Goal: Task Accomplishment & Management: Manage account settings

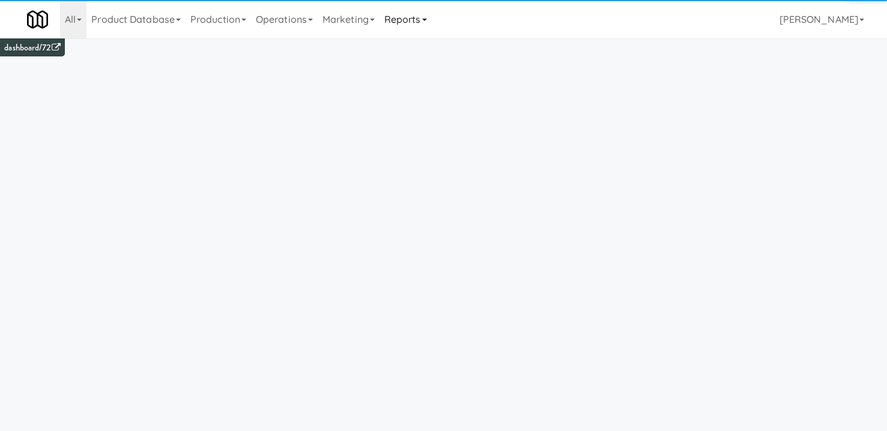
click at [411, 26] on link "Reports" at bounding box center [405, 19] width 52 height 38
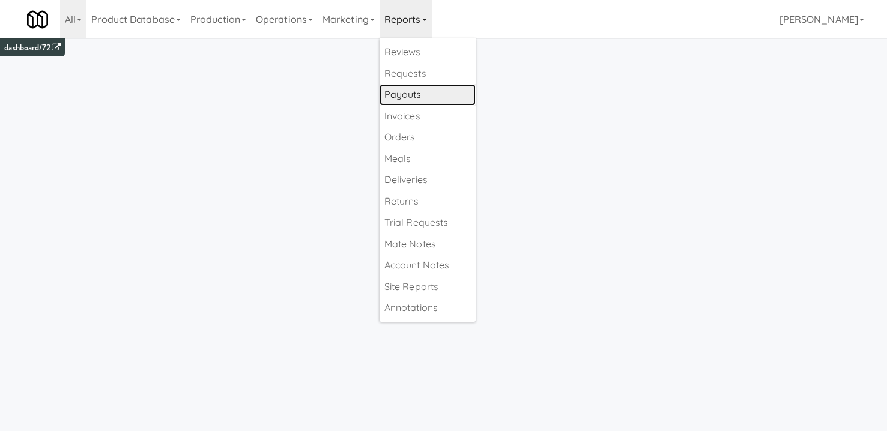
click at [420, 97] on link "Payouts" at bounding box center [427, 95] width 96 height 22
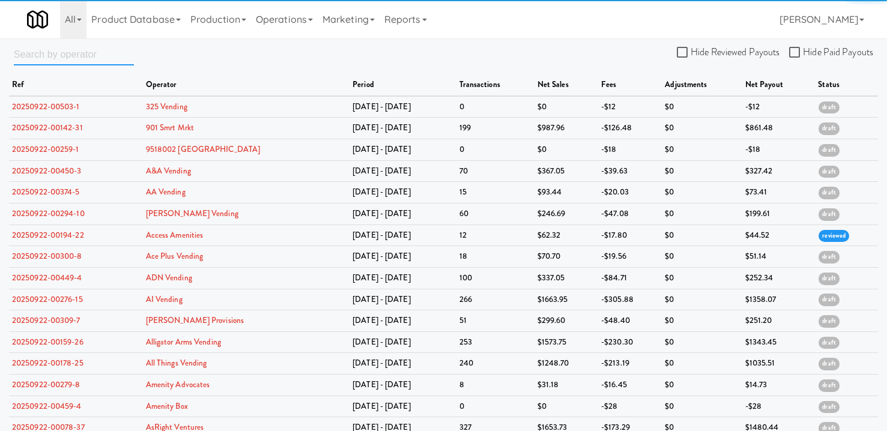
click at [60, 56] on input "text" at bounding box center [74, 54] width 120 height 22
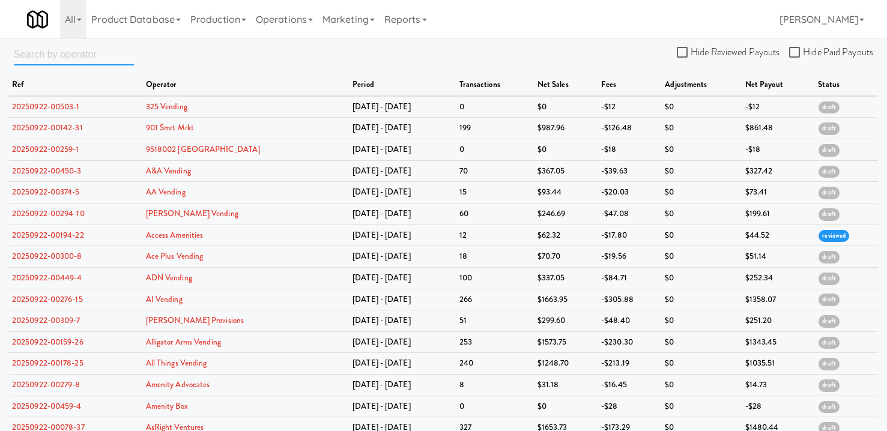
paste input "Yelnats Vending"
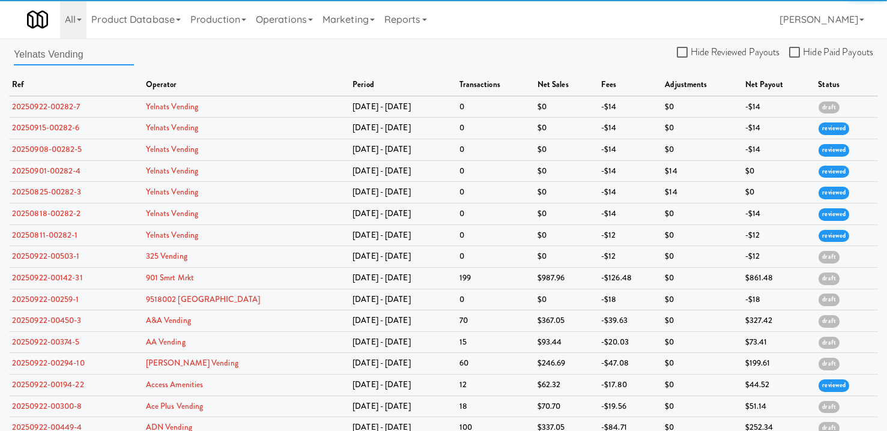
type input "Yelnats Vending"
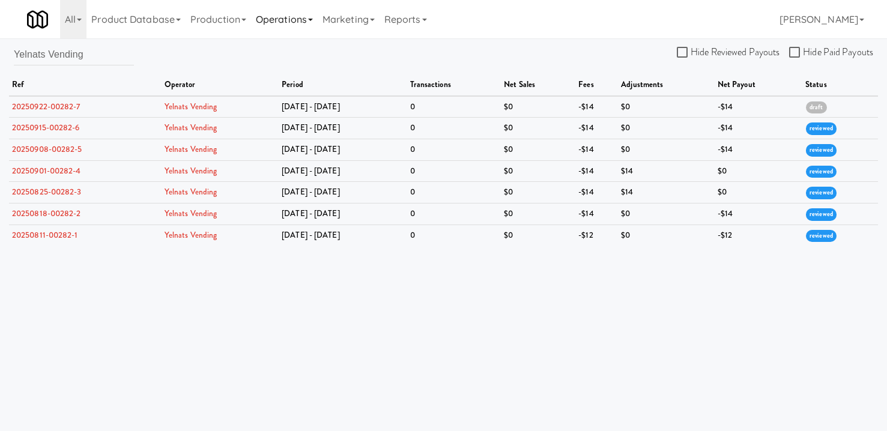
click at [281, 14] on link "Operations" at bounding box center [284, 19] width 67 height 38
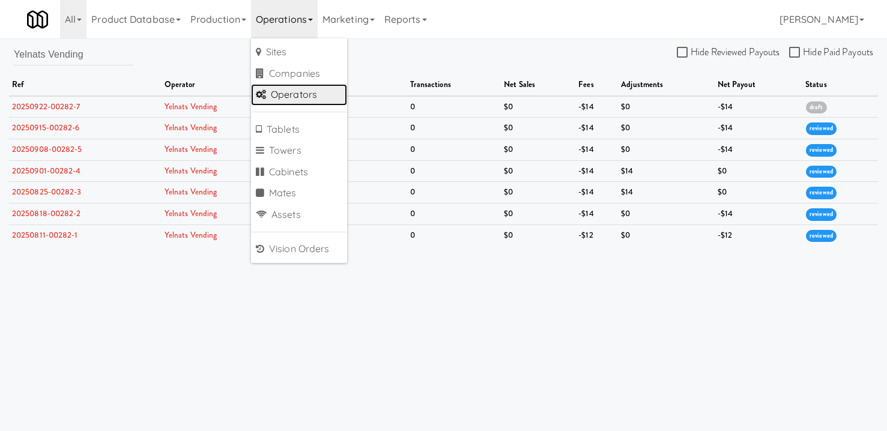
click at [292, 91] on link "Operators" at bounding box center [299, 95] width 96 height 22
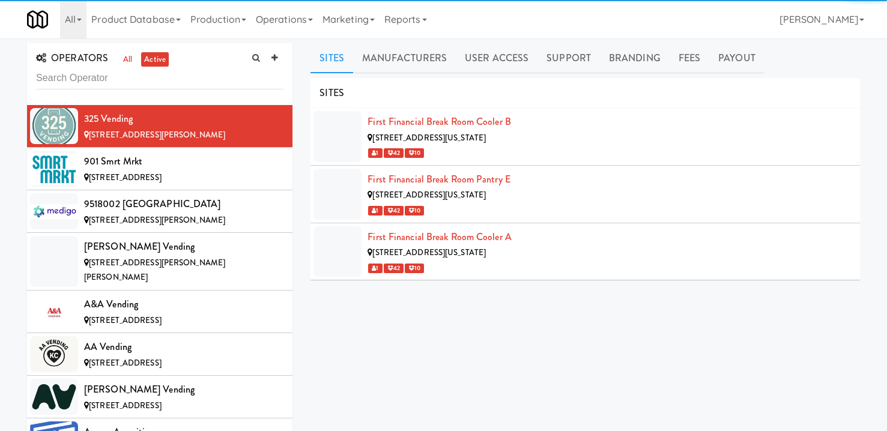
click at [76, 71] on input "text" at bounding box center [159, 78] width 247 height 22
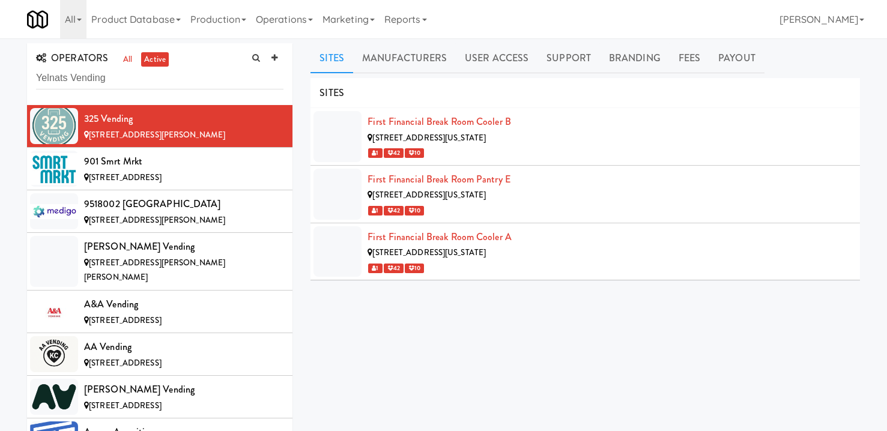
type input "Yelnats Vending"
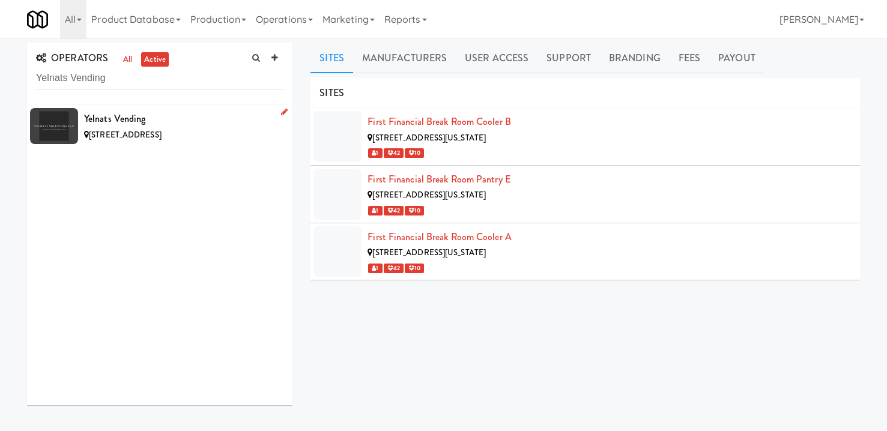
click at [130, 131] on span "[STREET_ADDRESS]" at bounding box center [125, 134] width 73 height 11
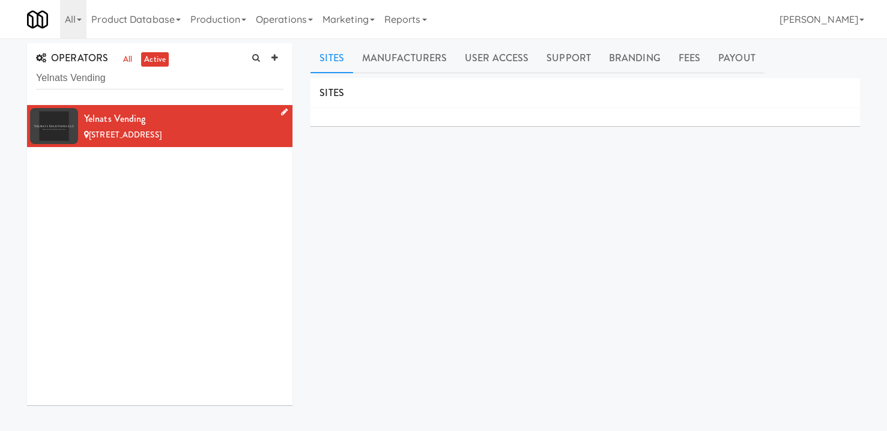
click at [281, 113] on icon at bounding box center [284, 112] width 7 height 8
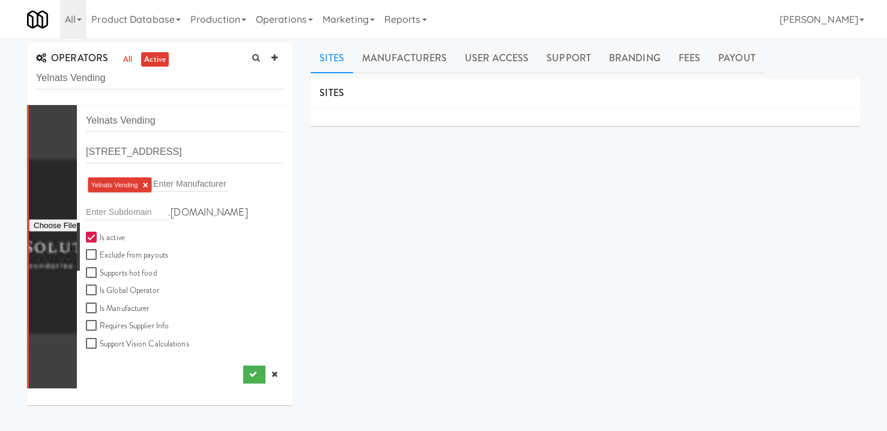
click at [97, 241] on input "Is active" at bounding box center [93, 238] width 14 height 10
checkbox input "false"
click at [249, 378] on icon "submit" at bounding box center [253, 374] width 8 height 8
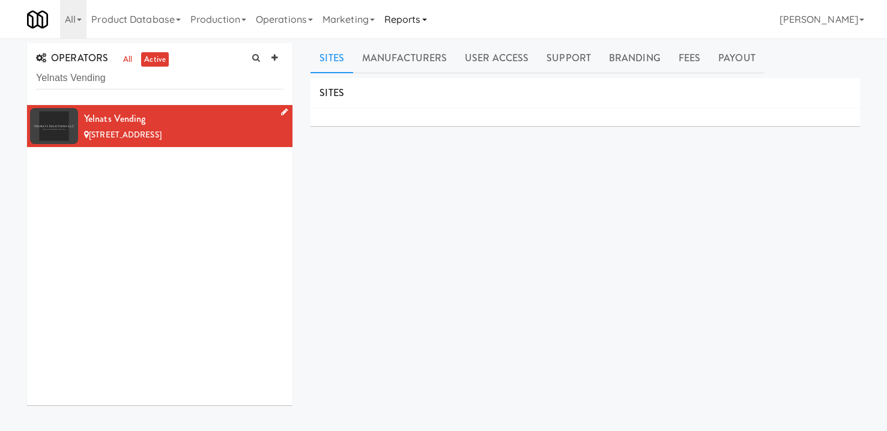
click at [417, 21] on link "Reports" at bounding box center [405, 19] width 52 height 38
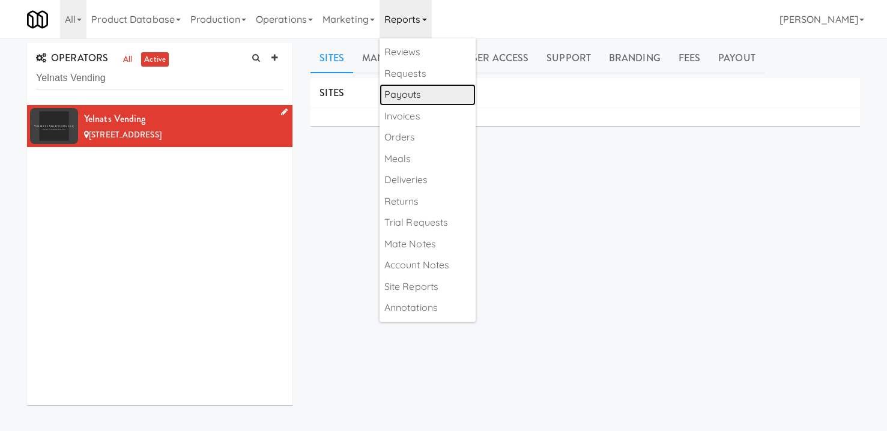
click at [447, 101] on link "Payouts" at bounding box center [427, 95] width 96 height 22
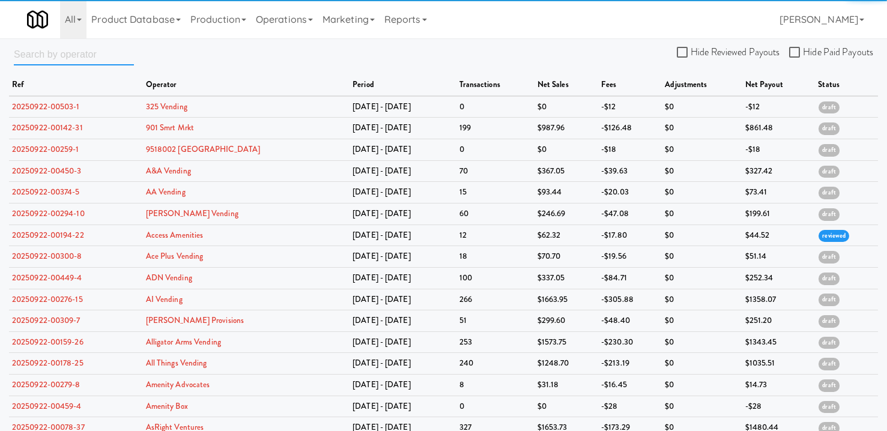
click at [102, 59] on input "text" at bounding box center [74, 54] width 120 height 22
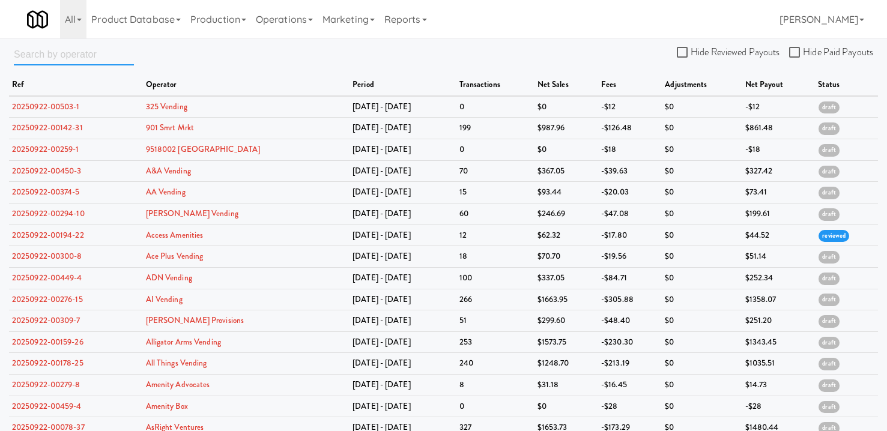
paste input "Yelnats Vending"
type input "Yelnats Vending"
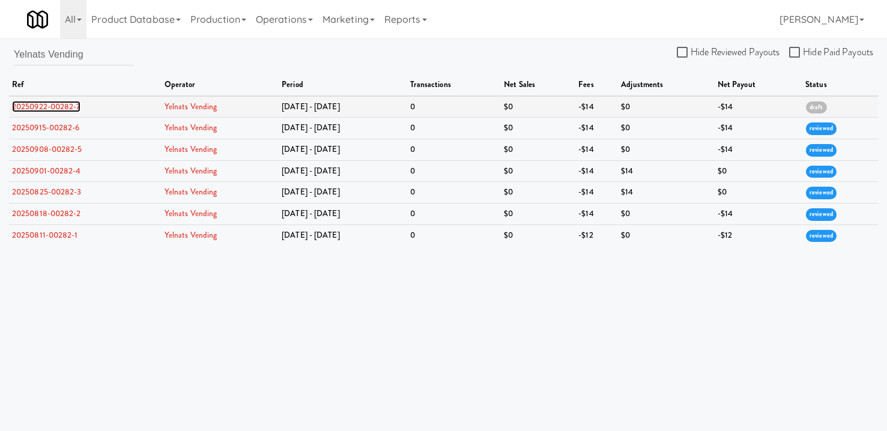
click at [36, 104] on link "20250922-00282-7" at bounding box center [46, 106] width 68 height 11
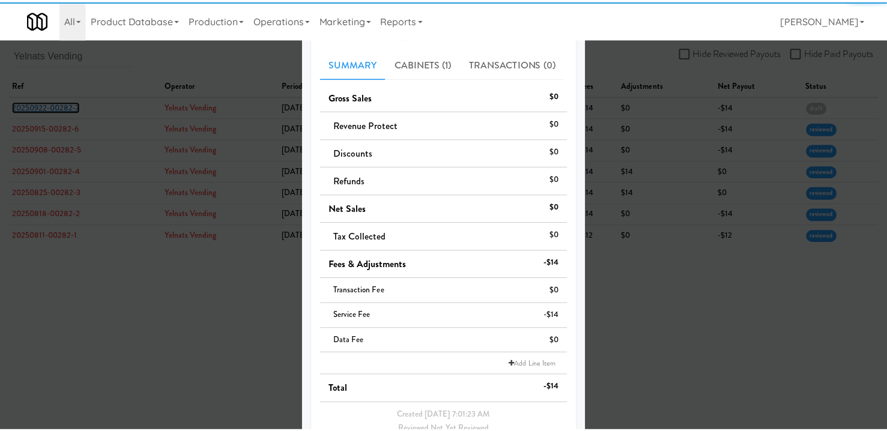
scroll to position [163, 0]
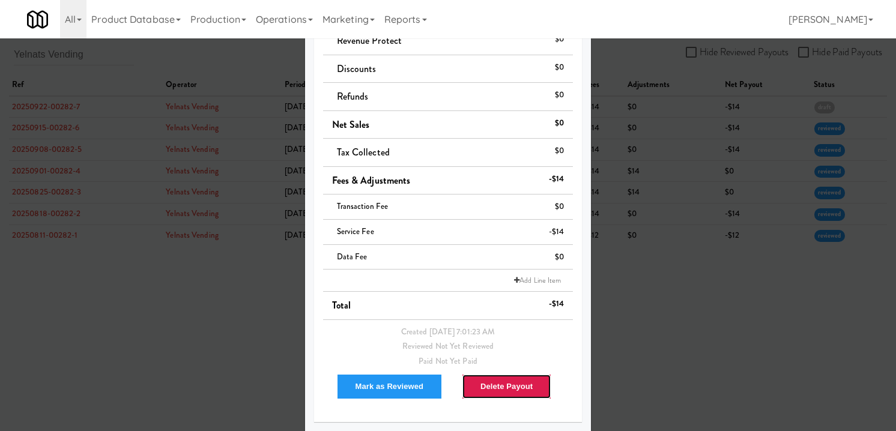
click at [509, 389] on button "Delete Payout" at bounding box center [506, 386] width 89 height 25
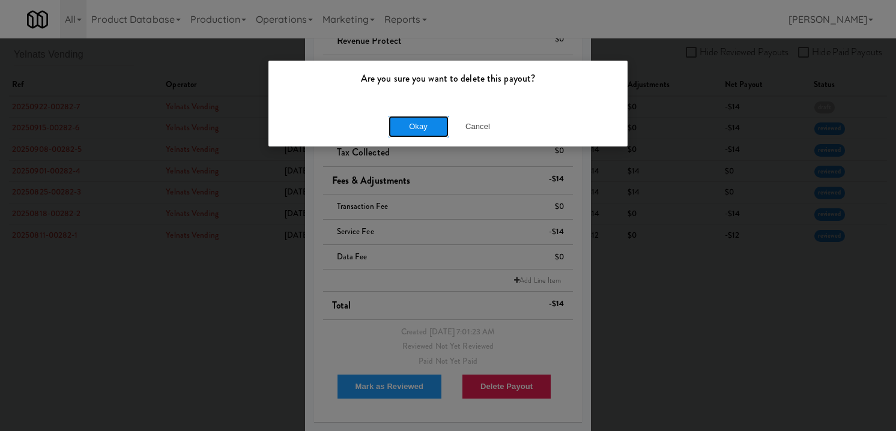
click at [432, 128] on button "Okay" at bounding box center [418, 127] width 60 height 22
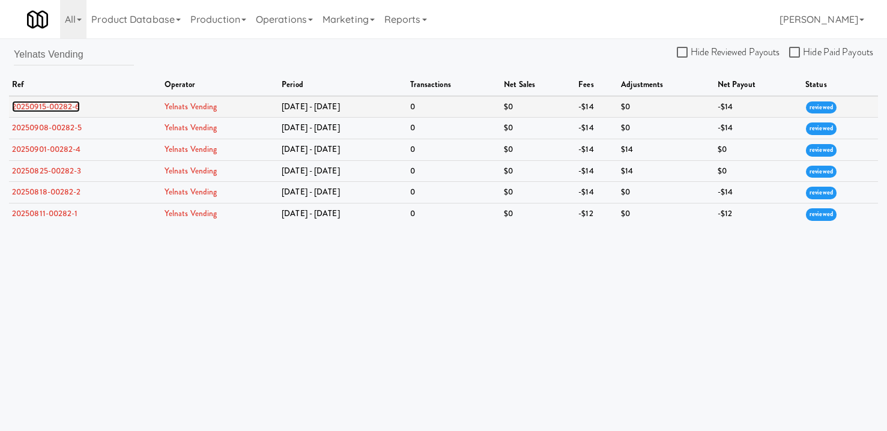
click at [56, 106] on link "20250915-00282-6" at bounding box center [46, 106] width 68 height 11
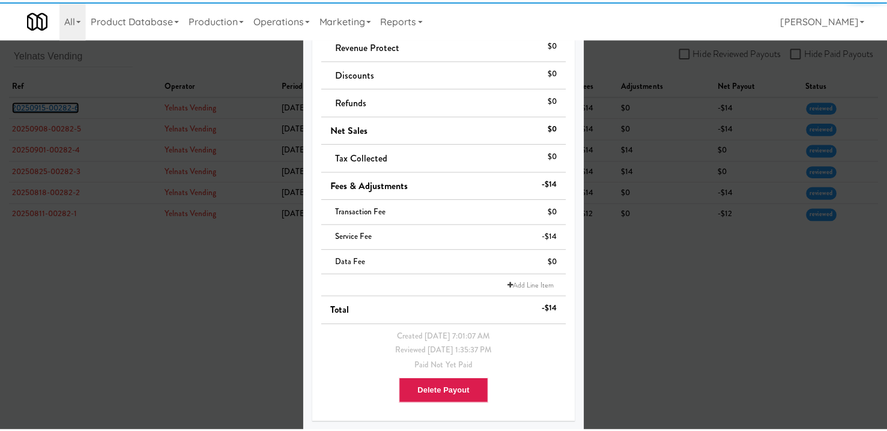
scroll to position [159, 0]
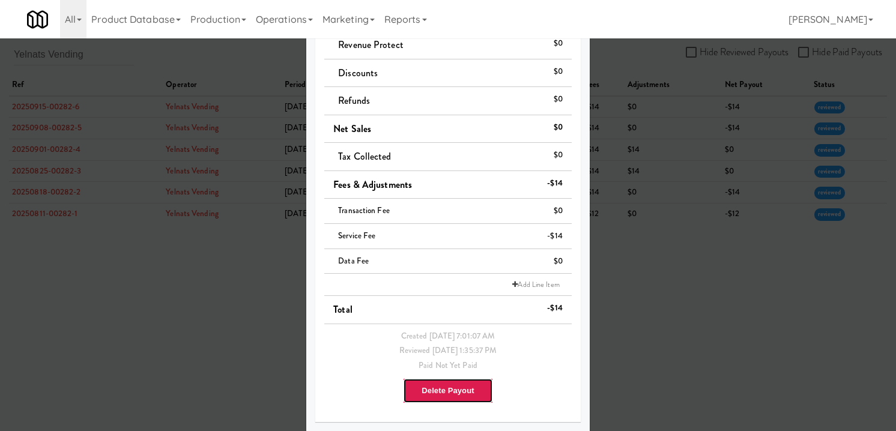
click at [452, 391] on button "Delete Payout" at bounding box center [447, 390] width 89 height 25
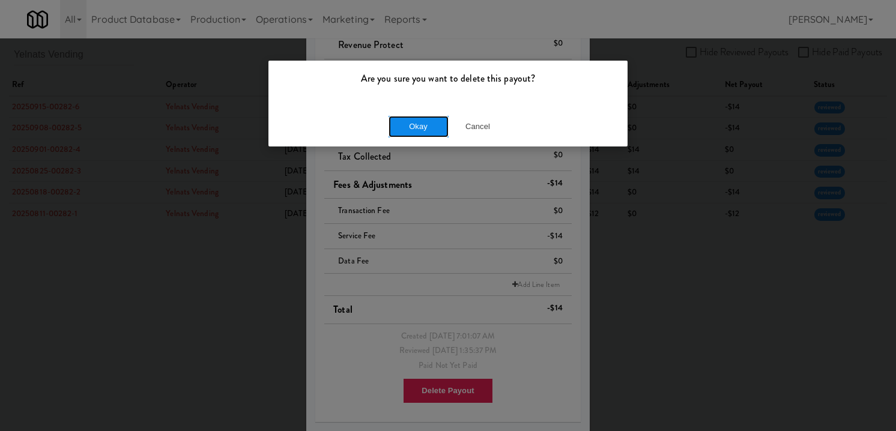
click at [414, 121] on button "Okay" at bounding box center [418, 127] width 60 height 22
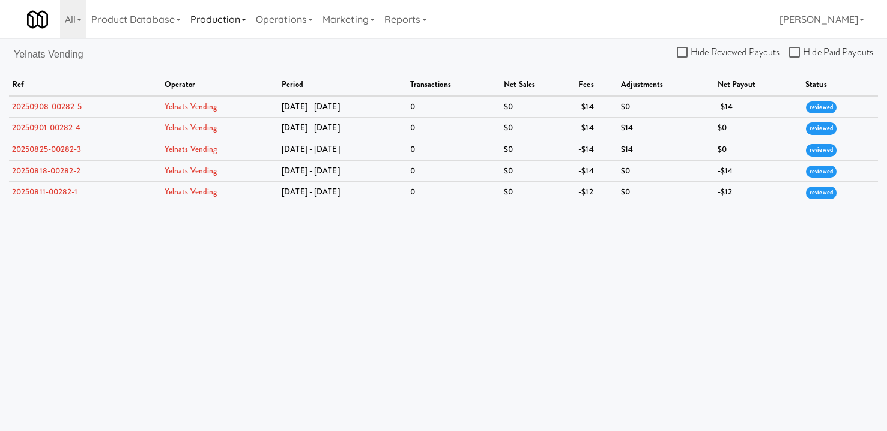
click at [229, 16] on link "Production" at bounding box center [218, 19] width 65 height 38
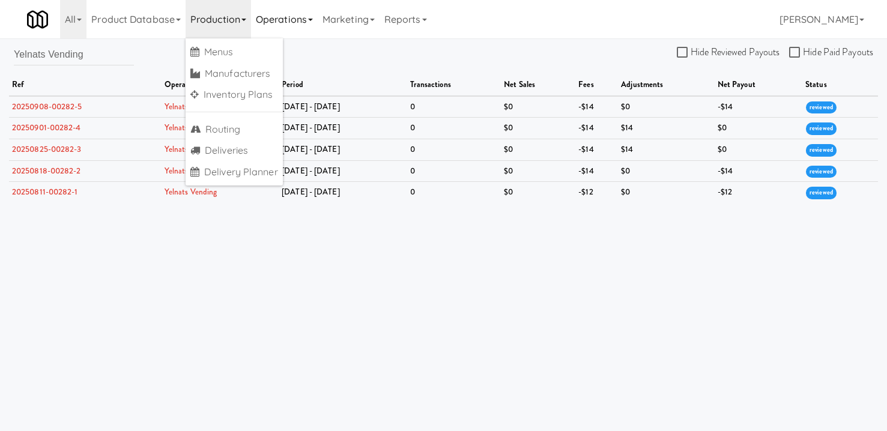
click at [280, 13] on link "Operations" at bounding box center [284, 19] width 67 height 38
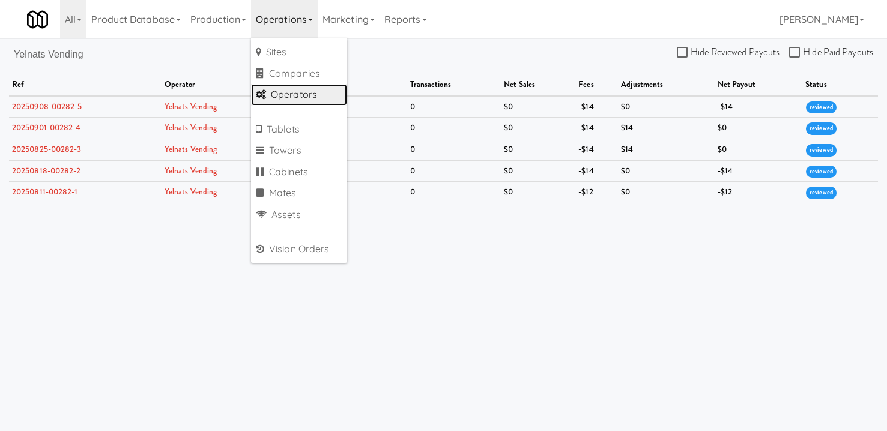
click at [300, 89] on link "Operators" at bounding box center [299, 95] width 96 height 22
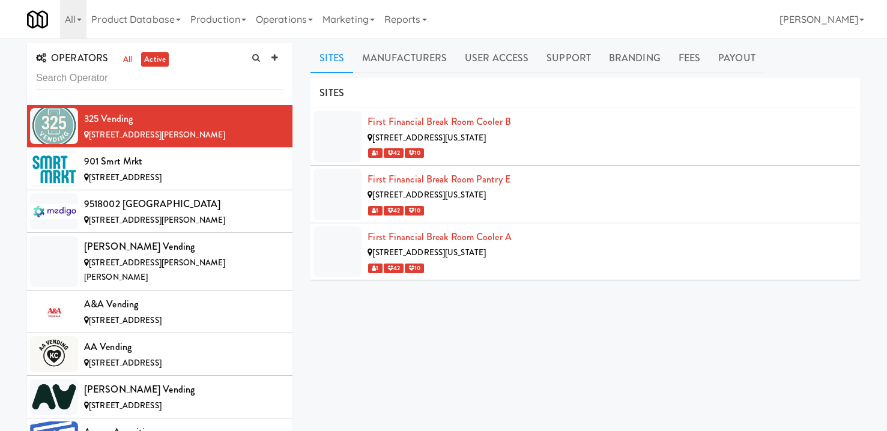
click at [151, 83] on input "text" at bounding box center [159, 78] width 247 height 22
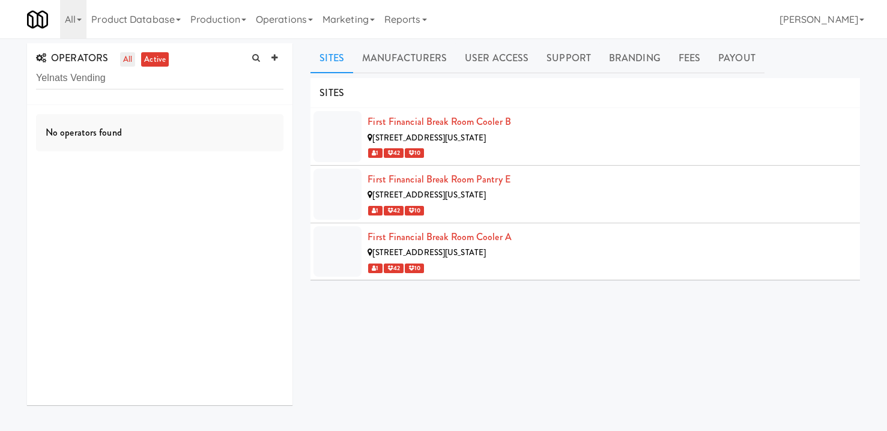
click at [128, 62] on link "all" at bounding box center [127, 59] width 15 height 15
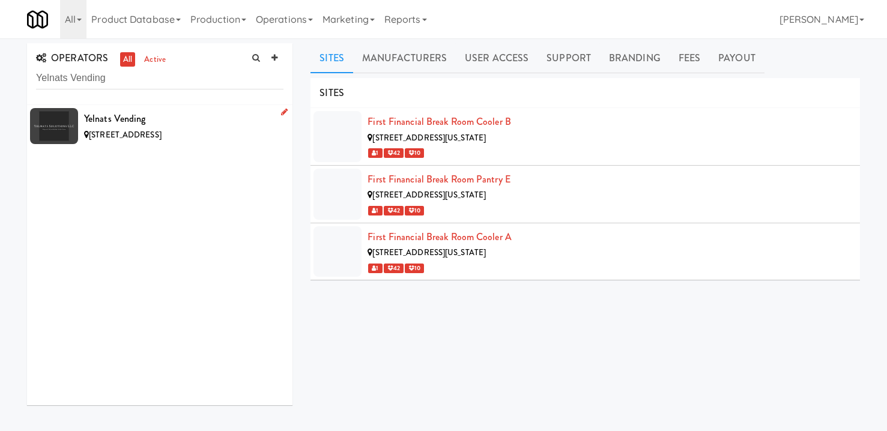
click at [119, 124] on div "Yelnats Vending" at bounding box center [183, 119] width 199 height 18
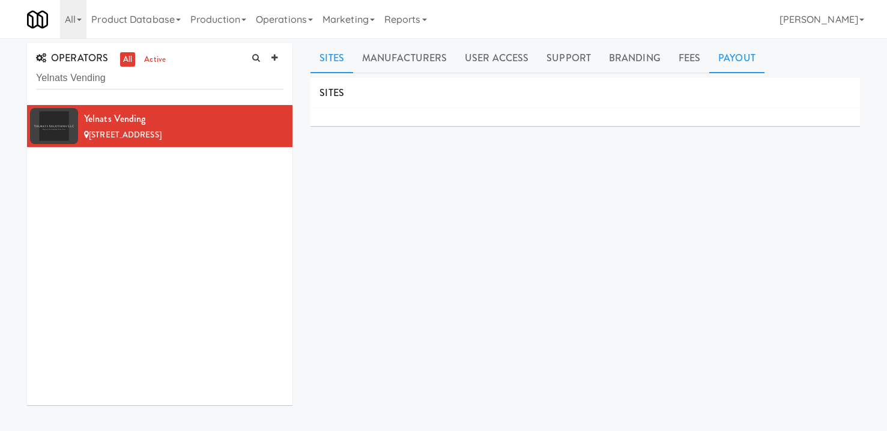
click at [733, 56] on link "Payout" at bounding box center [736, 58] width 55 height 30
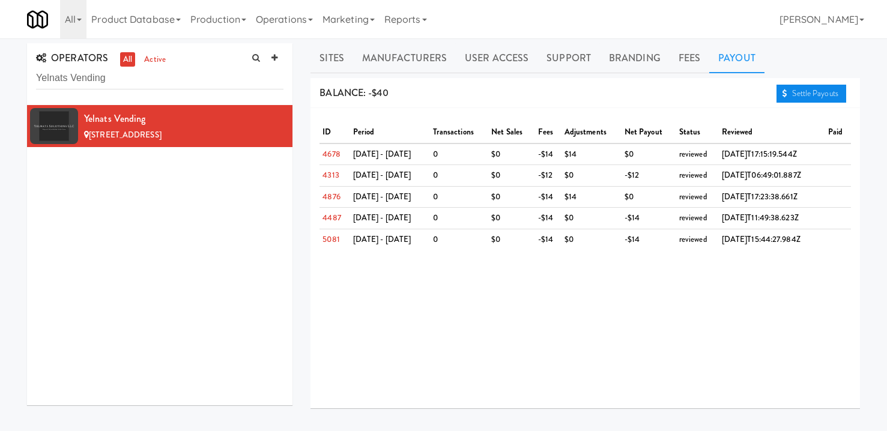
click at [814, 96] on link "Settle Payouts" at bounding box center [811, 94] width 70 height 18
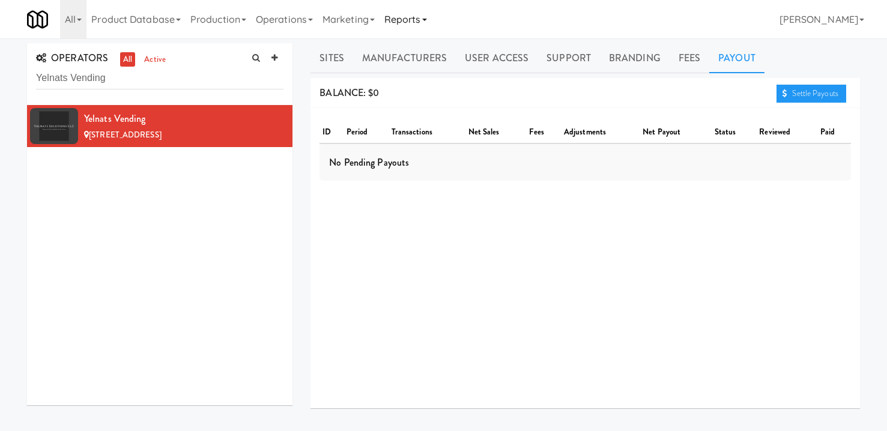
click at [423, 18] on link "Reports" at bounding box center [405, 19] width 52 height 38
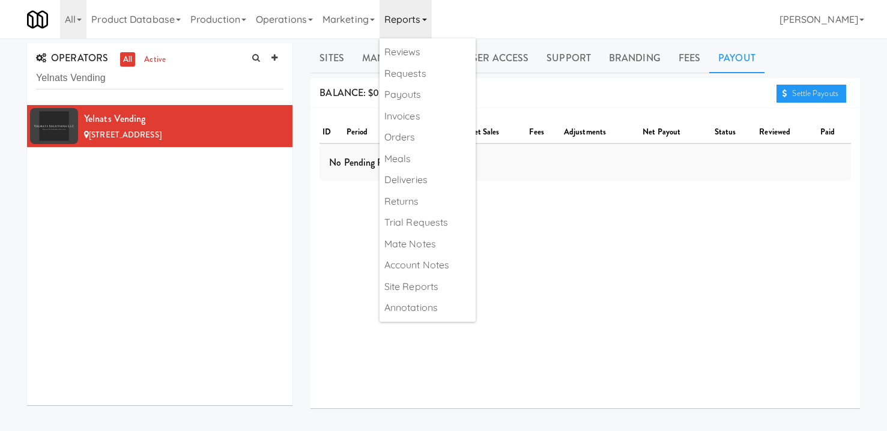
click at [539, 13] on div "All 325 Vending [URL][DOMAIN_NAME] 901 Smrt Mrkt [URL][DOMAIN_NAME] 9518002 [GE…" at bounding box center [443, 19] width 833 height 38
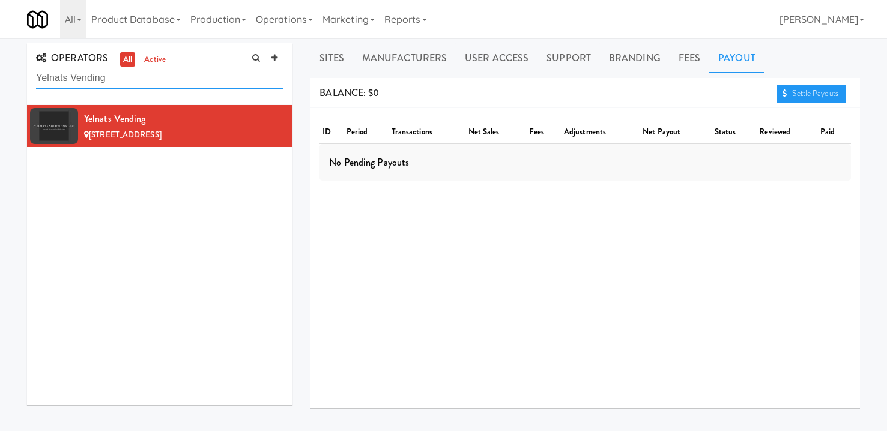
drag, startPoint x: 157, startPoint y: 85, endPoint x: -47, endPoint y: 74, distance: 205.0
click at [0, 74] on html "Are you sure you want to delete this payout? Okay Cancel Okay Are you sure you …" at bounding box center [443, 215] width 887 height 431
drag, startPoint x: 150, startPoint y: 81, endPoint x: 2, endPoint y: 85, distance: 148.4
click at [8, 83] on div "OPERATORS all active Yelnats Vending Yelnats Vending [STREET_ADDRESS] Sites Man…" at bounding box center [443, 285] width 887 height 485
paste input "Friendship Pharmacy"
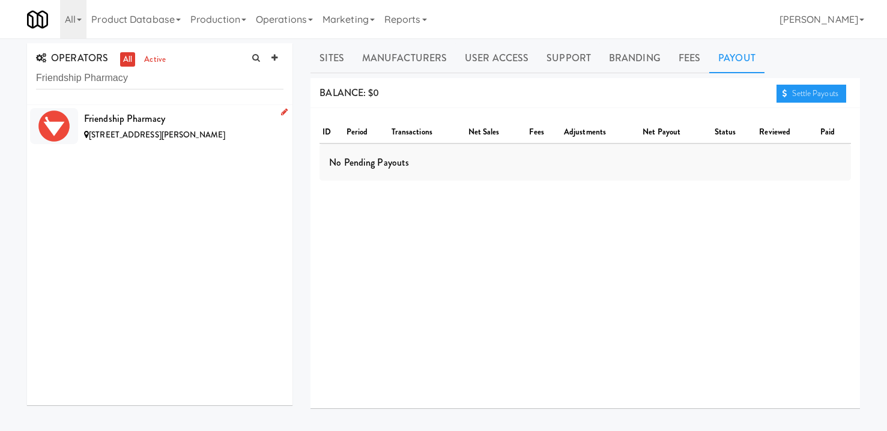
click at [141, 120] on div "Friendship Pharmacy" at bounding box center [183, 119] width 199 height 18
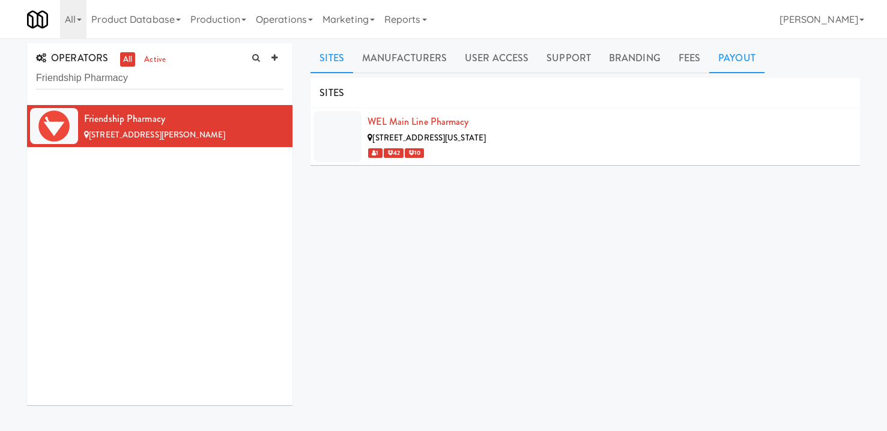
click at [730, 58] on link "Payout" at bounding box center [736, 58] width 55 height 30
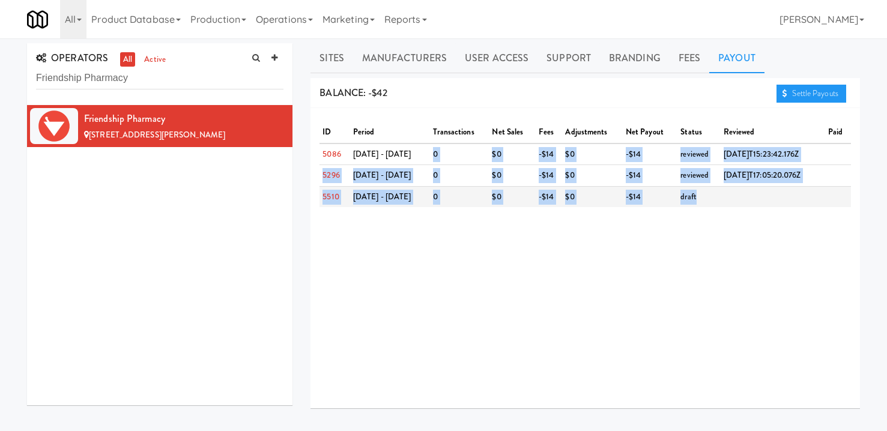
drag, startPoint x: 416, startPoint y: 153, endPoint x: 710, endPoint y: 203, distance: 297.8
click at [710, 203] on tbody "5086 [DATE] - [DATE] 0 $0 -$14 $0 -$14 reviewed [DATE]T15:23:42.176Z 5296 [DATE…" at bounding box center [584, 176] width 531 height 64
click at [721, 203] on td at bounding box center [773, 196] width 104 height 21
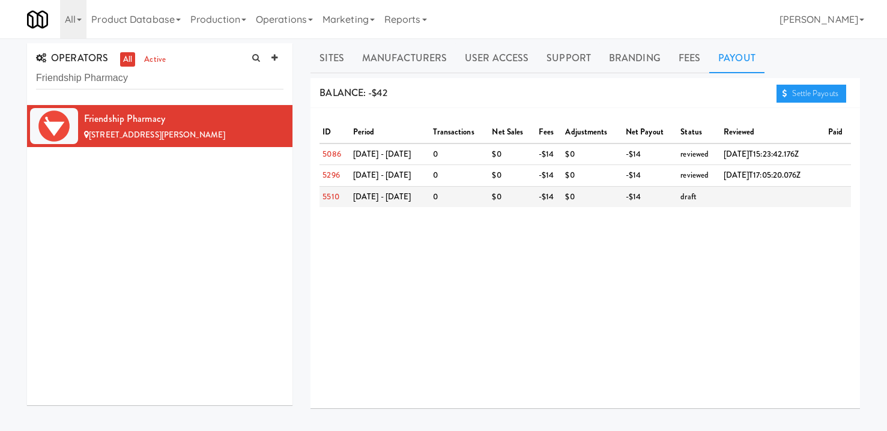
drag, startPoint x: 733, startPoint y: 202, endPoint x: 742, endPoint y: 193, distance: 12.8
click at [742, 193] on td at bounding box center [773, 196] width 104 height 21
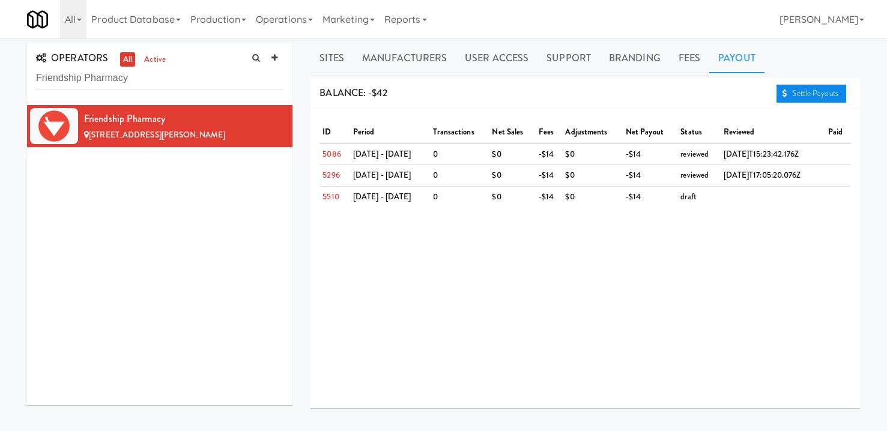
click at [820, 92] on link "Settle Payouts" at bounding box center [811, 94] width 70 height 18
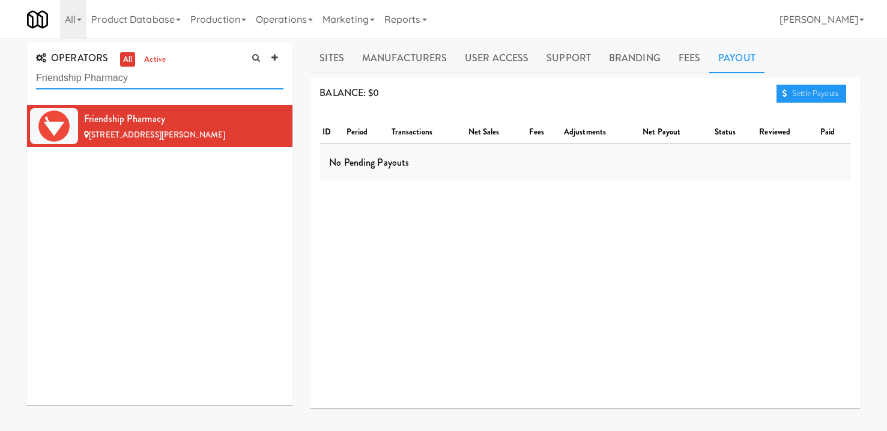
drag, startPoint x: 146, startPoint y: 77, endPoint x: -44, endPoint y: 79, distance: 189.7
click at [0, 79] on html "Are you sure you want to delete this payout? Okay Cancel Okay Are you sure you …" at bounding box center [443, 215] width 887 height 431
paste input "TapMart"
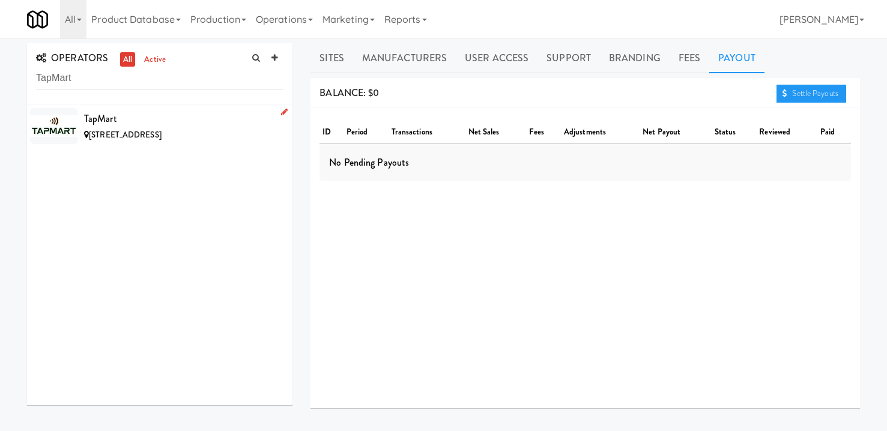
click at [147, 131] on span "[STREET_ADDRESS]" at bounding box center [125, 134] width 73 height 11
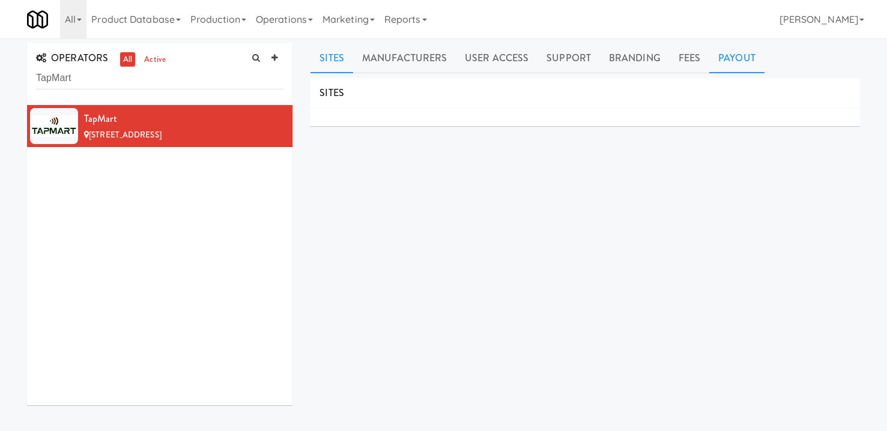
click at [740, 61] on link "Payout" at bounding box center [736, 58] width 55 height 30
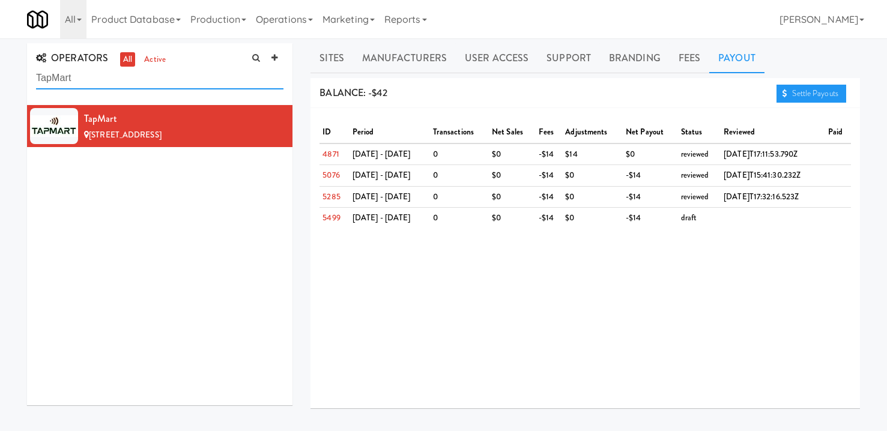
drag, startPoint x: 119, startPoint y: 74, endPoint x: -148, endPoint y: 86, distance: 268.1
click at [0, 86] on html "Are you sure you want to delete this payout? Okay Cancel Okay Are you sure you …" at bounding box center [443, 215] width 887 height 431
drag, startPoint x: 151, startPoint y: 81, endPoint x: -1, endPoint y: 82, distance: 151.9
click at [0, 82] on html "Are you sure you want to delete this payout? Okay Cancel Okay Are you sure you …" at bounding box center [443, 215] width 887 height 431
paste input "Amenity Box"
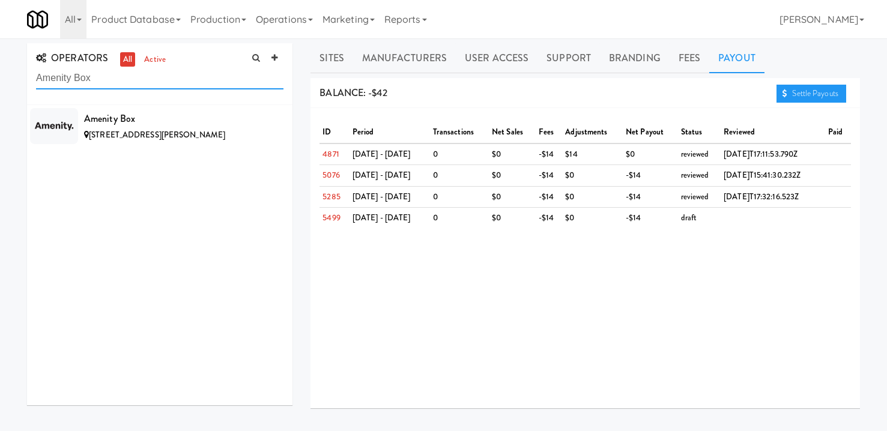
drag, startPoint x: 149, startPoint y: 85, endPoint x: -61, endPoint y: 64, distance: 210.6
click at [0, 64] on html "Are you sure you want to delete this payout? Okay Cancel Okay Are you sure you …" at bounding box center [443, 215] width 887 height 431
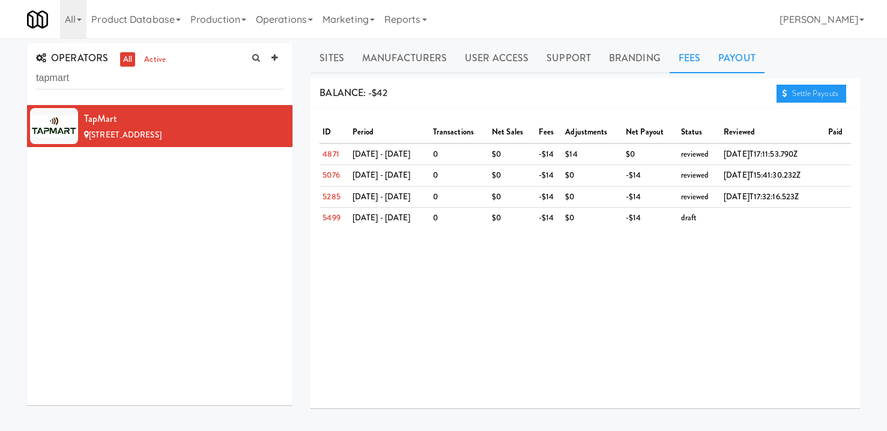
click at [669, 59] on link "Fees" at bounding box center [689, 58] width 40 height 30
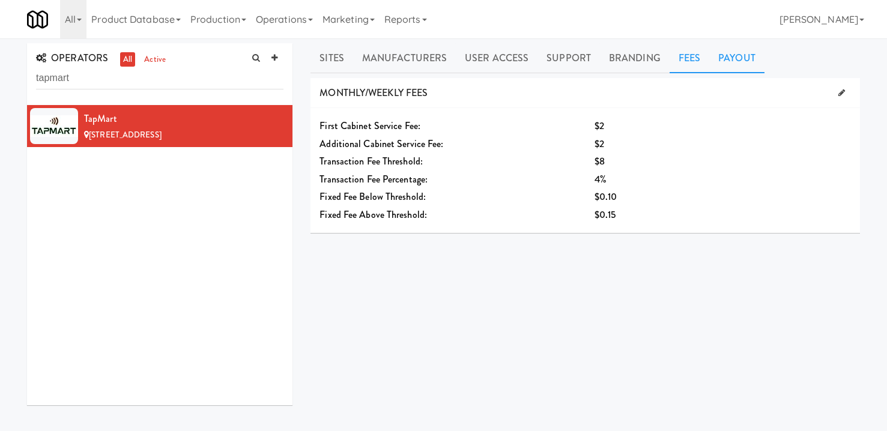
click at [731, 61] on link "Payout" at bounding box center [736, 58] width 55 height 30
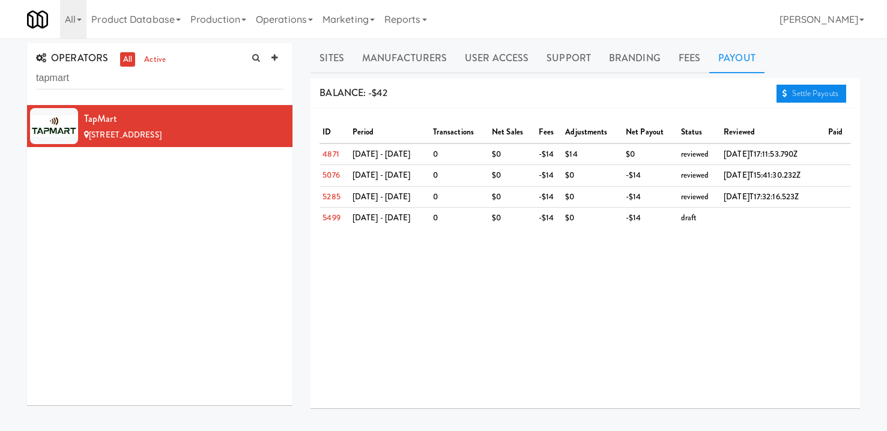
click at [808, 98] on link "Settle Payouts" at bounding box center [811, 94] width 70 height 18
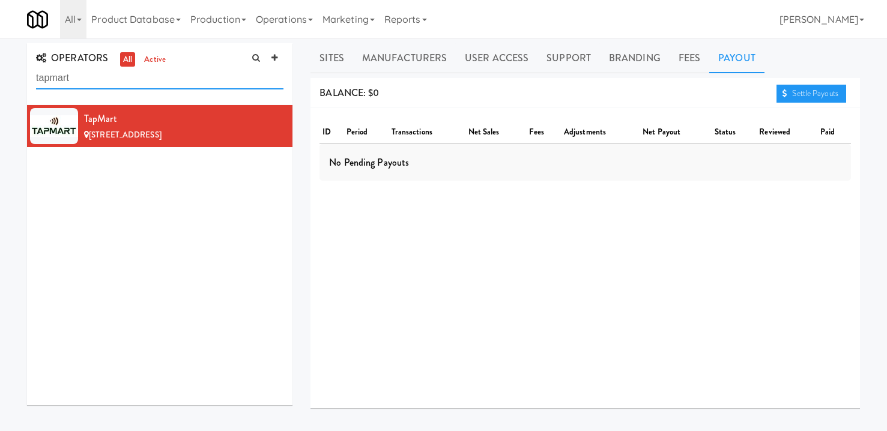
drag, startPoint x: 159, startPoint y: 86, endPoint x: -76, endPoint y: 73, distance: 235.1
click at [0, 73] on html "Are you sure you want to delete this payout? Okay Cancel Okay Are you sure you …" at bounding box center [443, 215] width 887 height 431
paste input "Amenity Box"
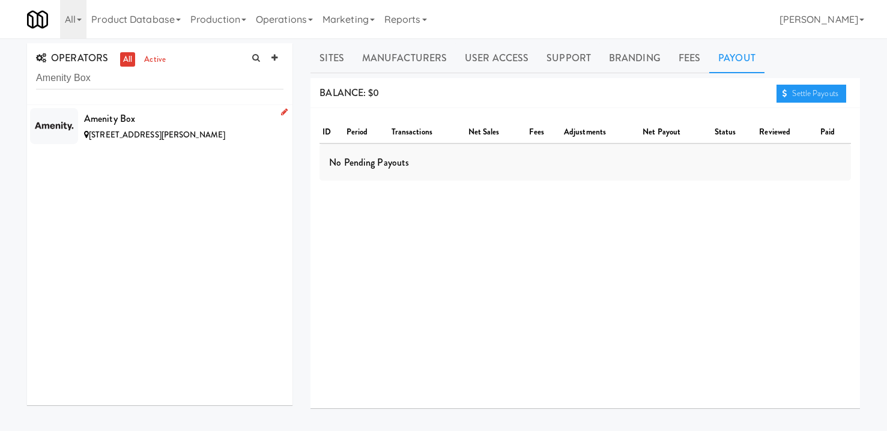
click at [150, 123] on div "Amenity Box" at bounding box center [183, 119] width 199 height 18
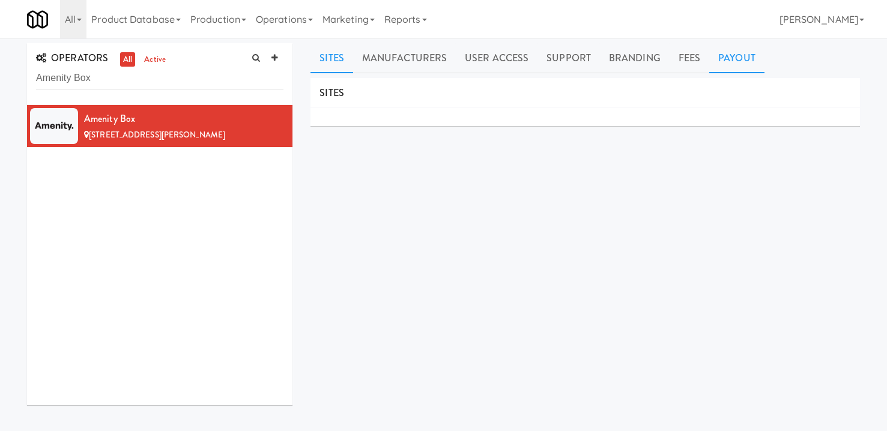
click at [746, 55] on link "Payout" at bounding box center [736, 58] width 55 height 30
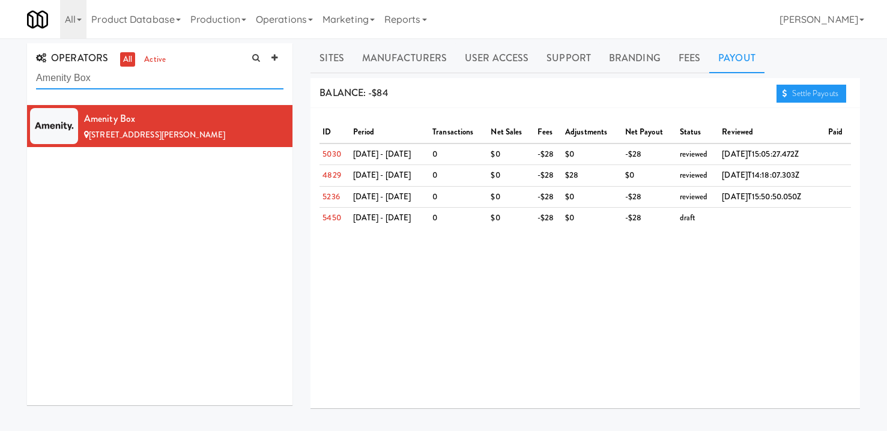
drag, startPoint x: 122, startPoint y: 76, endPoint x: -28, endPoint y: 78, distance: 149.5
click at [0, 78] on html "Are you sure you want to delete this payout? Okay Cancel Okay Are you sure you …" at bounding box center [443, 215] width 887 height 431
paste input "[PERSON_NAME] Grab & Go"
type input "[PERSON_NAME] Grab & Go"
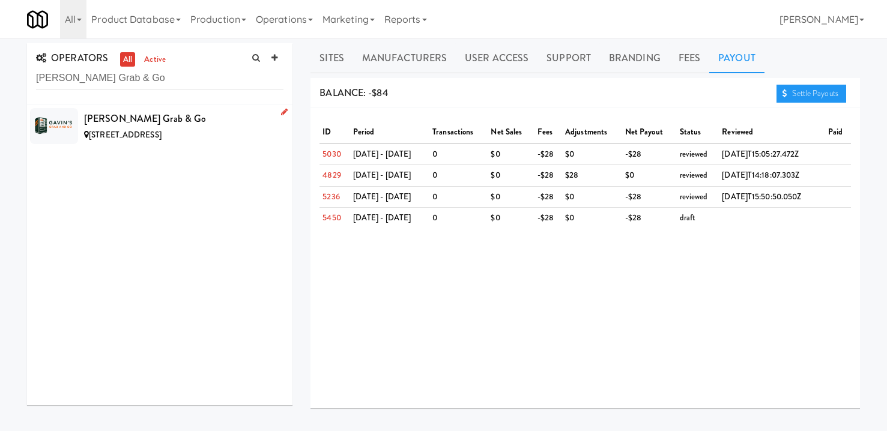
click at [162, 141] on div "[STREET_ADDRESS]" at bounding box center [183, 135] width 199 height 15
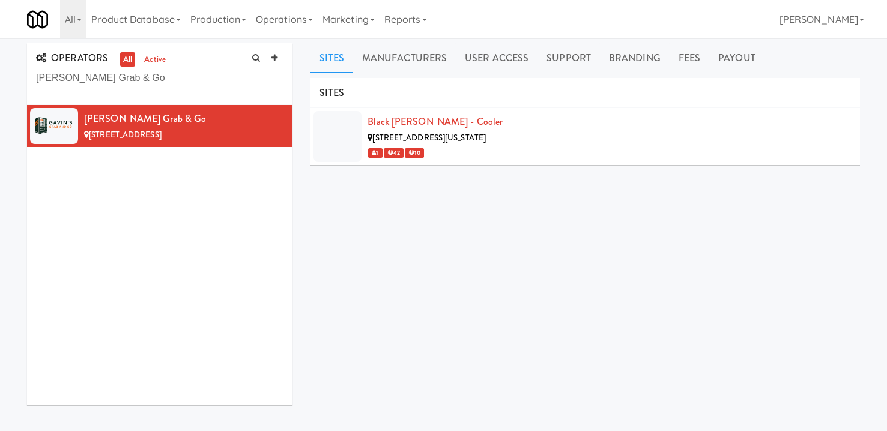
click at [645, 119] on div "Black [PERSON_NAME] - Cooler [STREET_ADDRESS][US_STATE] 42 10" at bounding box center [608, 136] width 483 height 47
click at [724, 56] on link "Payout" at bounding box center [736, 58] width 55 height 30
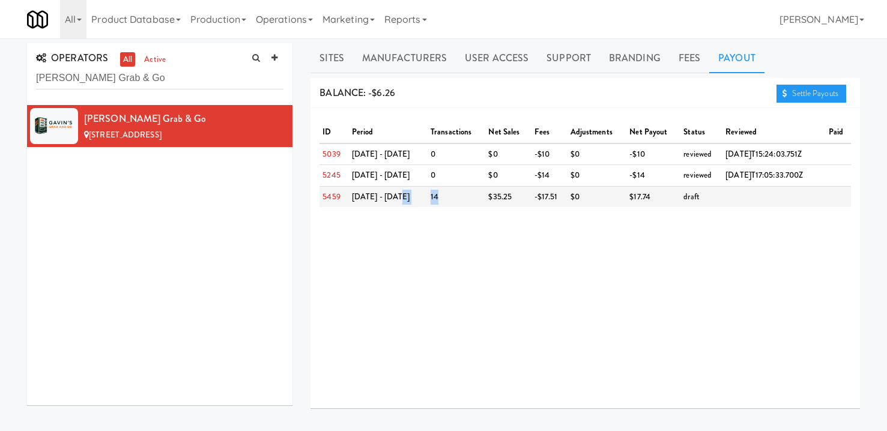
drag, startPoint x: 430, startPoint y: 201, endPoint x: 393, endPoint y: 196, distance: 36.9
click at [393, 196] on tr "5459 [DATE] - [DATE] $35.25 -$17.51 $0 $17.74 draft" at bounding box center [584, 196] width 531 height 21
click at [439, 202] on td "14" at bounding box center [457, 196] width 58 height 21
drag, startPoint x: 437, startPoint y: 201, endPoint x: 322, endPoint y: 195, distance: 114.8
click at [322, 195] on tr "5459 [DATE] - [DATE] $35.25 -$17.51 $0 $17.74 draft" at bounding box center [584, 196] width 531 height 21
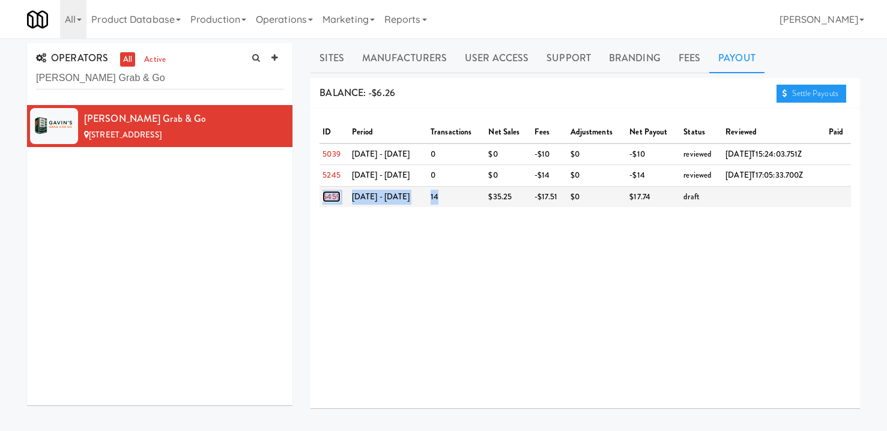
click at [322, 195] on link "5459" at bounding box center [330, 196] width 17 height 11
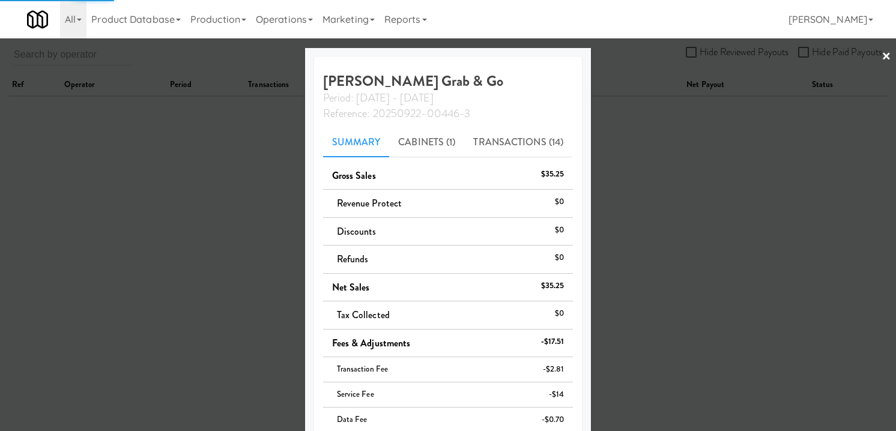
click at [694, 100] on div at bounding box center [448, 215] width 896 height 431
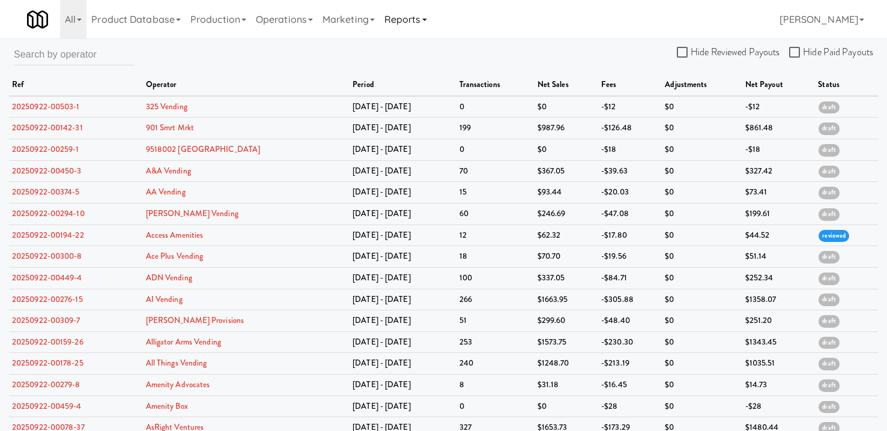
click at [412, 24] on link "Reports" at bounding box center [405, 19] width 52 height 38
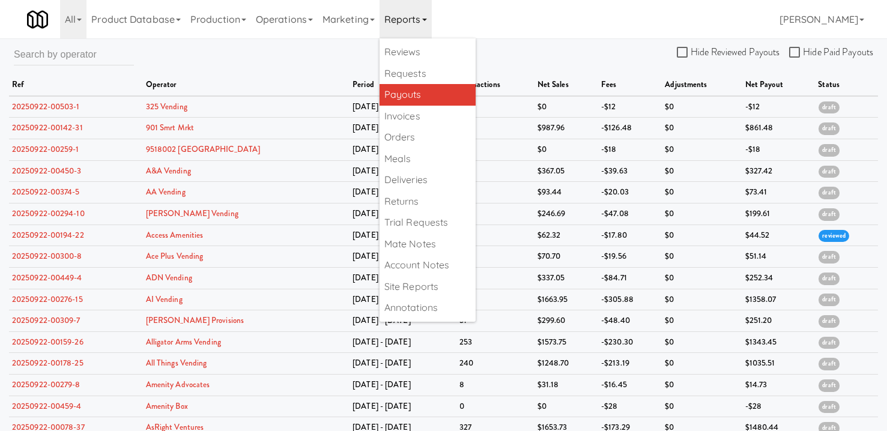
click at [551, 26] on div "All 325 Vending [URL][DOMAIN_NAME] 901 Smrt Mrkt [URL][DOMAIN_NAME] 9518002 [GE…" at bounding box center [443, 19] width 833 height 38
